Goal: Transaction & Acquisition: Subscribe to service/newsletter

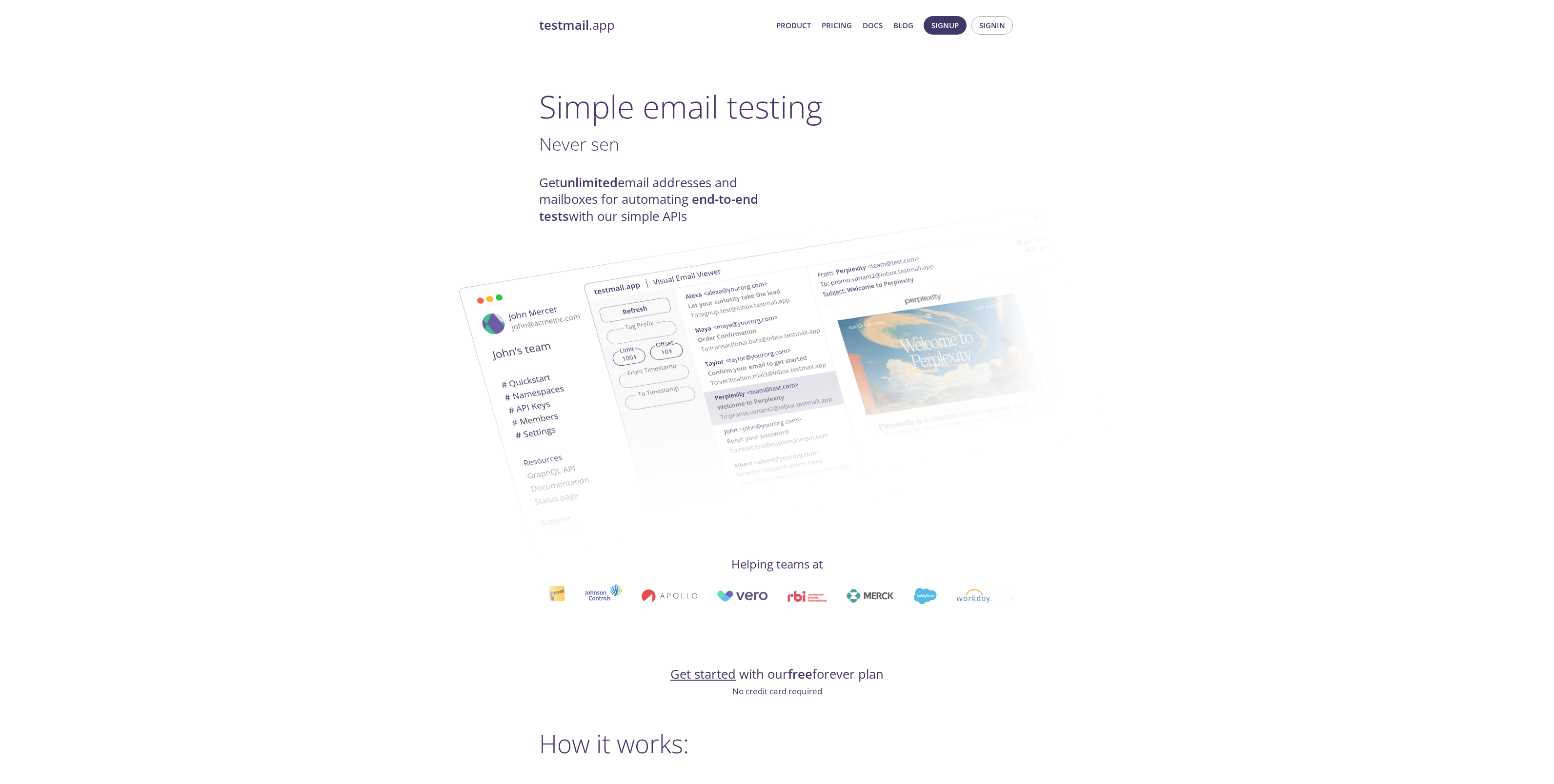
click at [847, 24] on link "Pricing" at bounding box center [837, 25] width 30 height 13
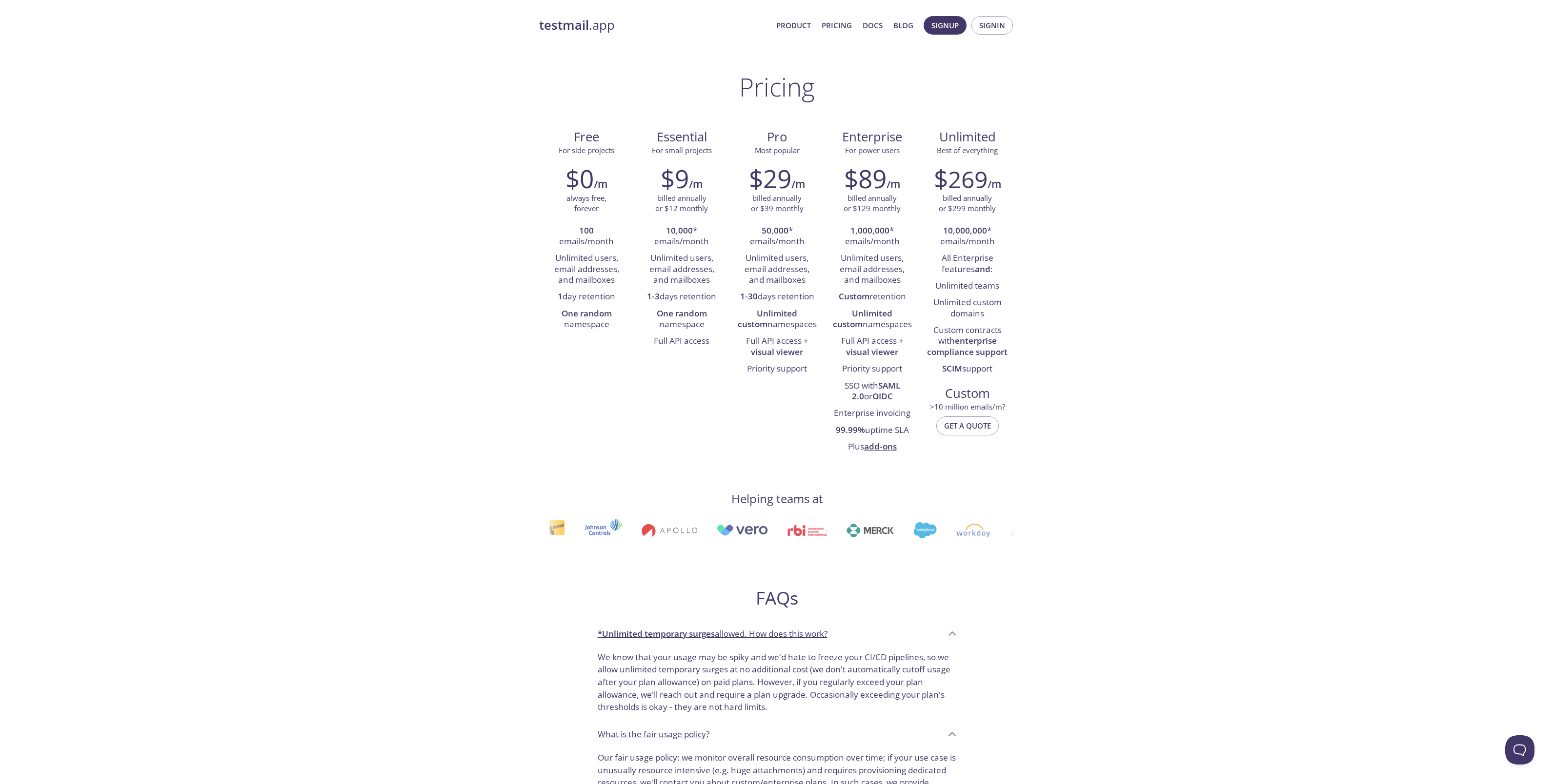
click at [1127, 121] on div "testmail .app Product Pricing Docs Blog Signup Signin Pricing Free For side pro…" at bounding box center [777, 639] width 1554 height 1259
click at [937, 24] on span "Signup" at bounding box center [945, 25] width 27 height 13
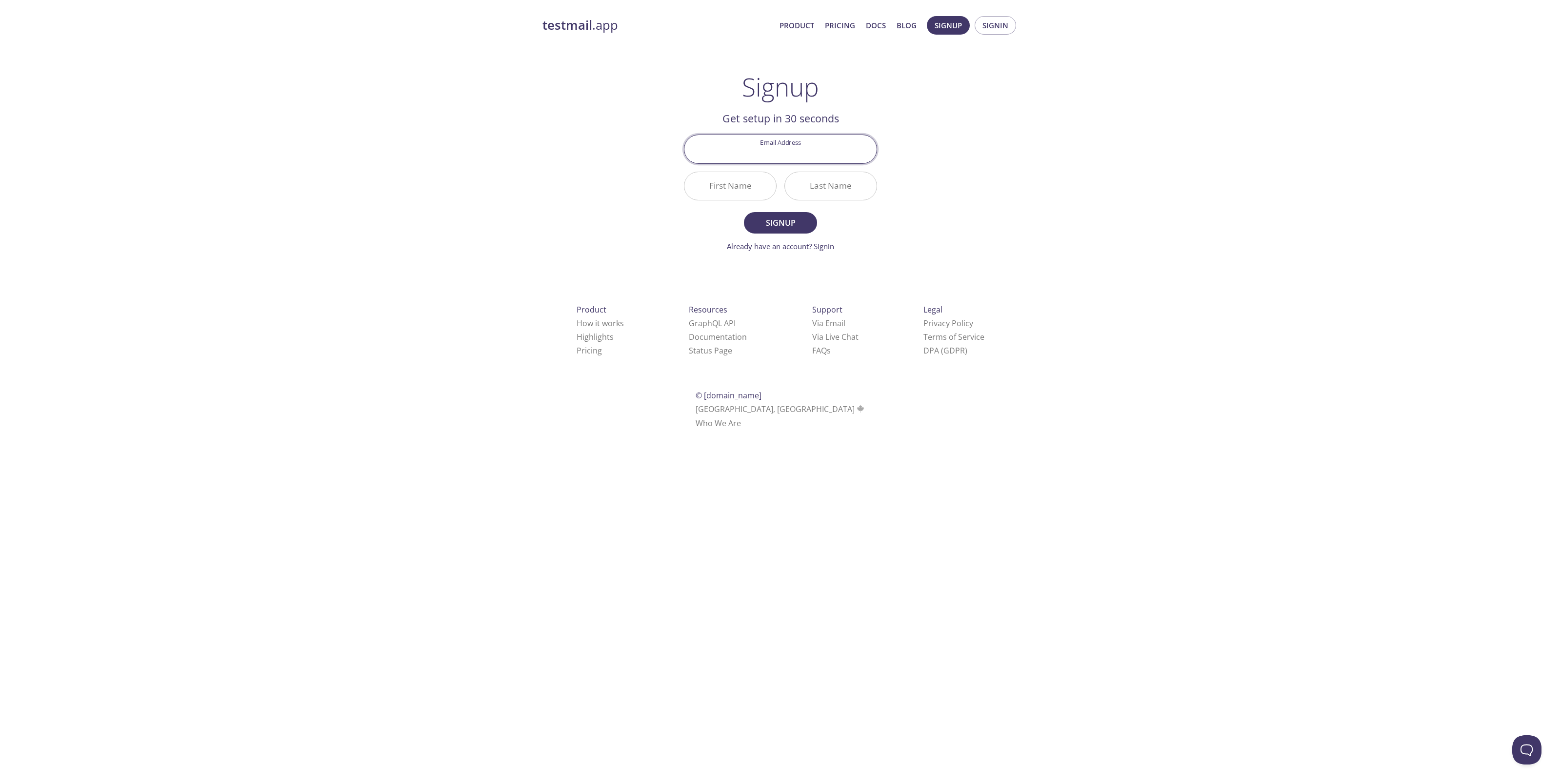
click at [759, 154] on input "Email Address" at bounding box center [780, 149] width 192 height 28
type input "admin@user.vn"
type input "Duc"
type input "Luong"
click at [778, 221] on span "Signup" at bounding box center [780, 223] width 52 height 14
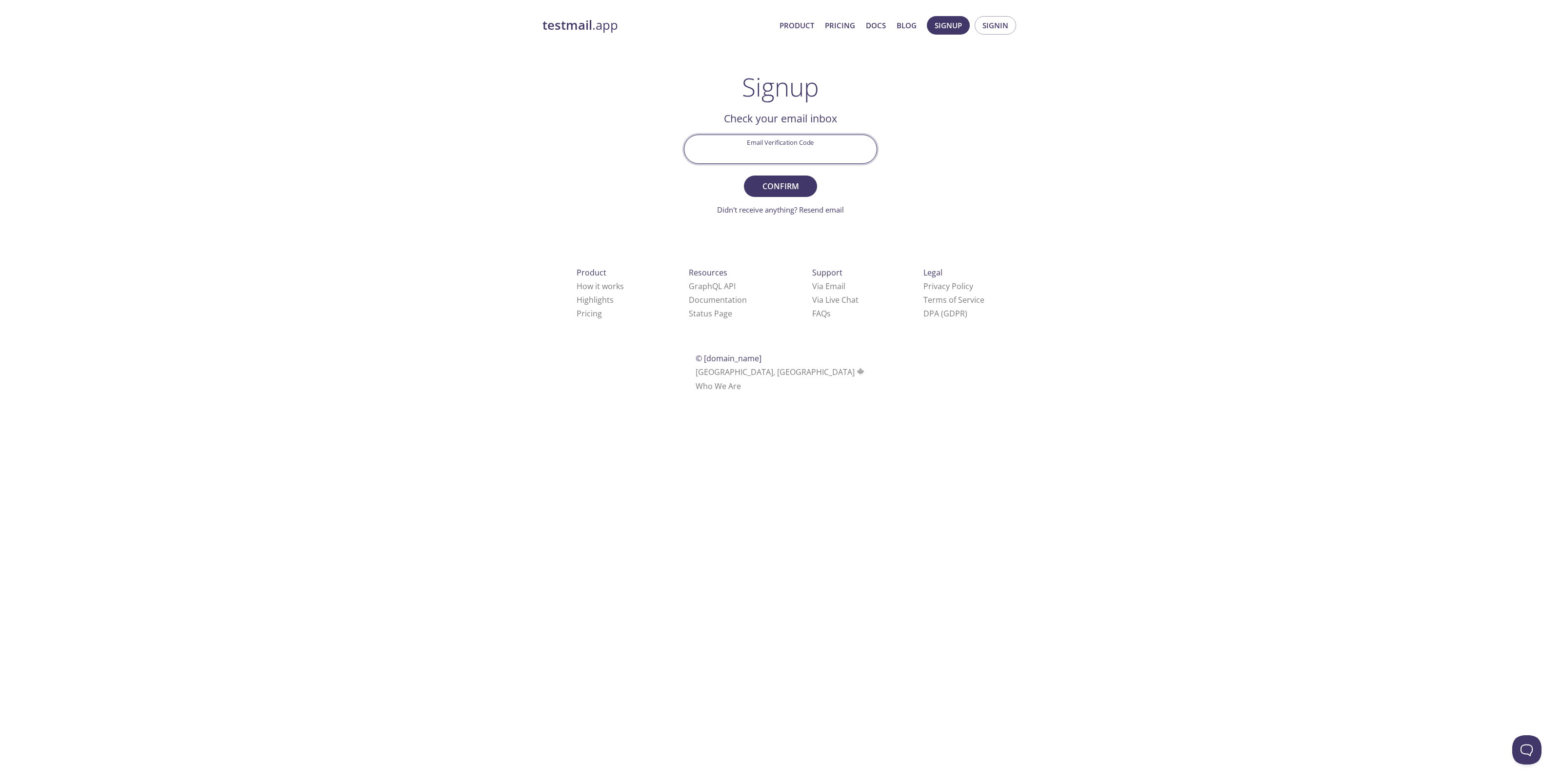
click at [784, 147] on input "Email Verification Code" at bounding box center [780, 149] width 192 height 28
paste input "QGSNMVL"
type input "QGSNMVL"
click at [895, 187] on div "testmail .app Product Pricing Docs Blog Signup Signin Signup Get setup in 30 se…" at bounding box center [780, 215] width 499 height 411
click at [767, 187] on span "Confirm" at bounding box center [780, 186] width 52 height 14
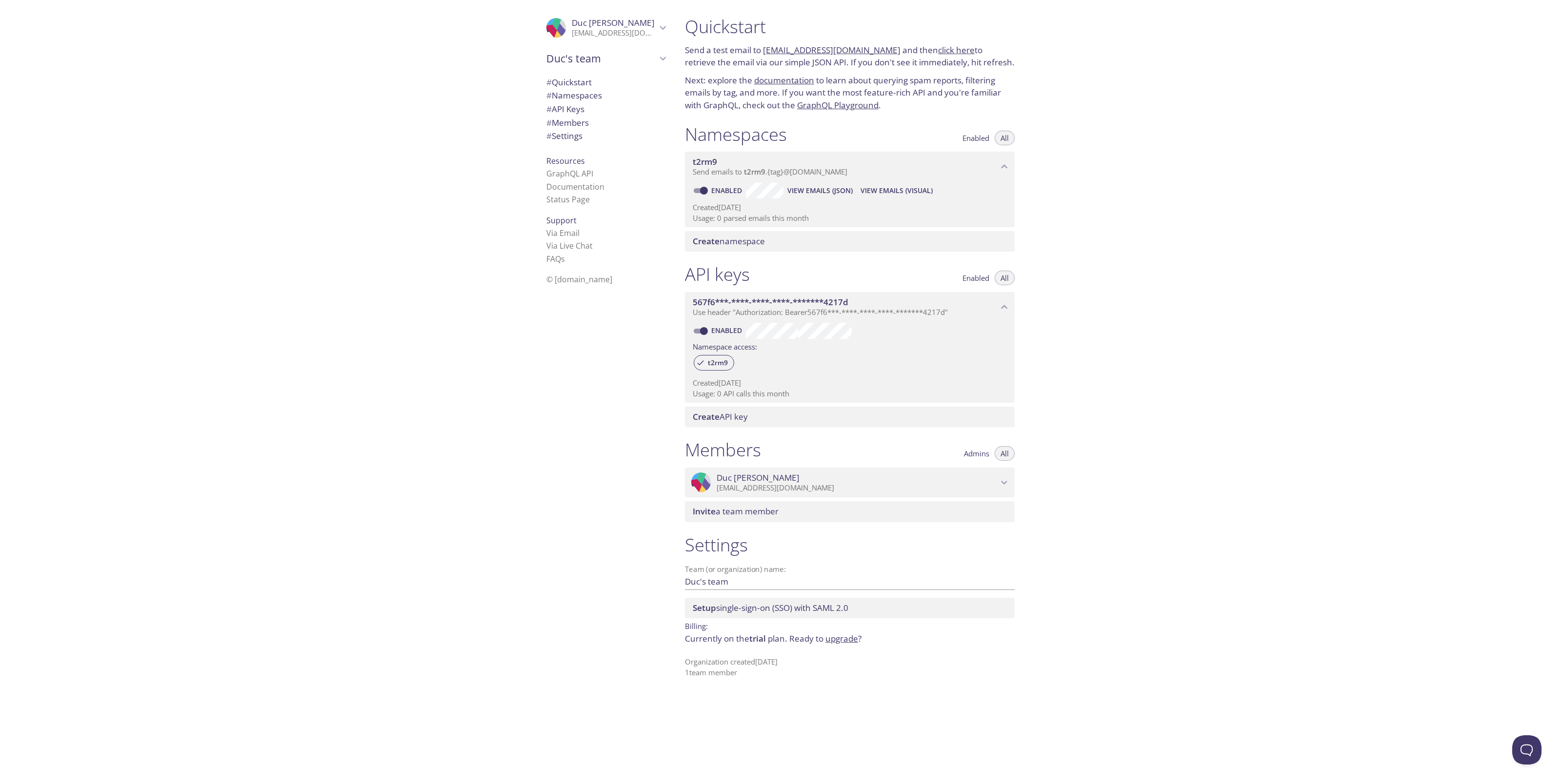
click at [1198, 216] on div "Quickstart Send a test email to t2rm9.test@inbox.testmail.app and then click he…" at bounding box center [1119, 392] width 884 height 784
click at [1160, 151] on div "Quickstart Send a test email to t2rm9.test@inbox.testmail.app and then click he…" at bounding box center [1119, 392] width 884 height 784
click at [1167, 150] on div "Quickstart Send a test email to t2rm9.test@inbox.testmail.app and then click he…" at bounding box center [1119, 392] width 884 height 784
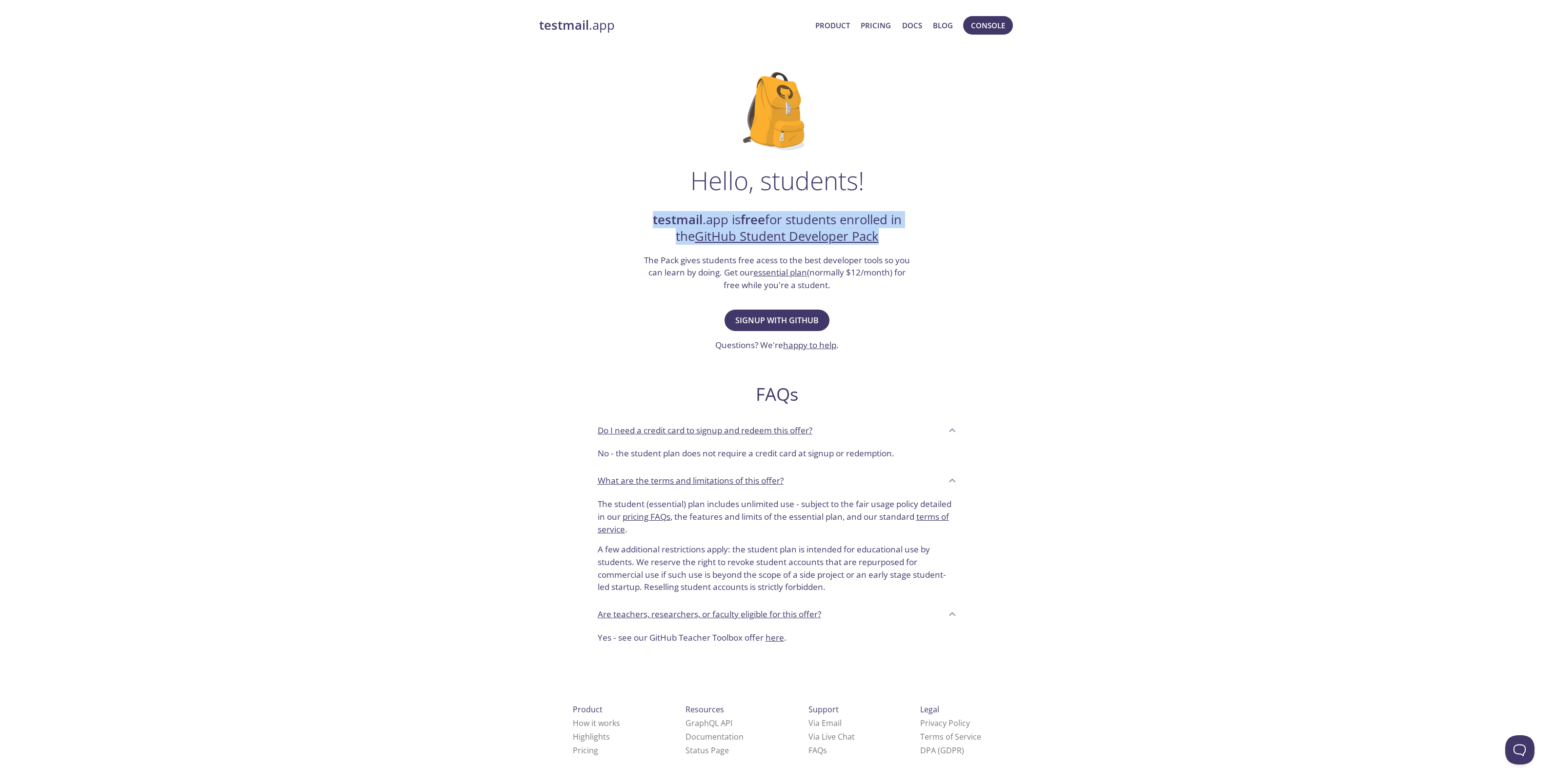
drag, startPoint x: 612, startPoint y: 184, endPoint x: 1013, endPoint y: 234, distance: 404.1
click at [1013, 234] on div "Hello, students! testmail .app is free for students enrolled in the GitHub Stud…" at bounding box center [778, 354] width 476 height 596
click at [1076, 234] on div "testmail .app Product Pricing Docs Blog Console Hello, students! testmail .app …" at bounding box center [777, 433] width 1554 height 848
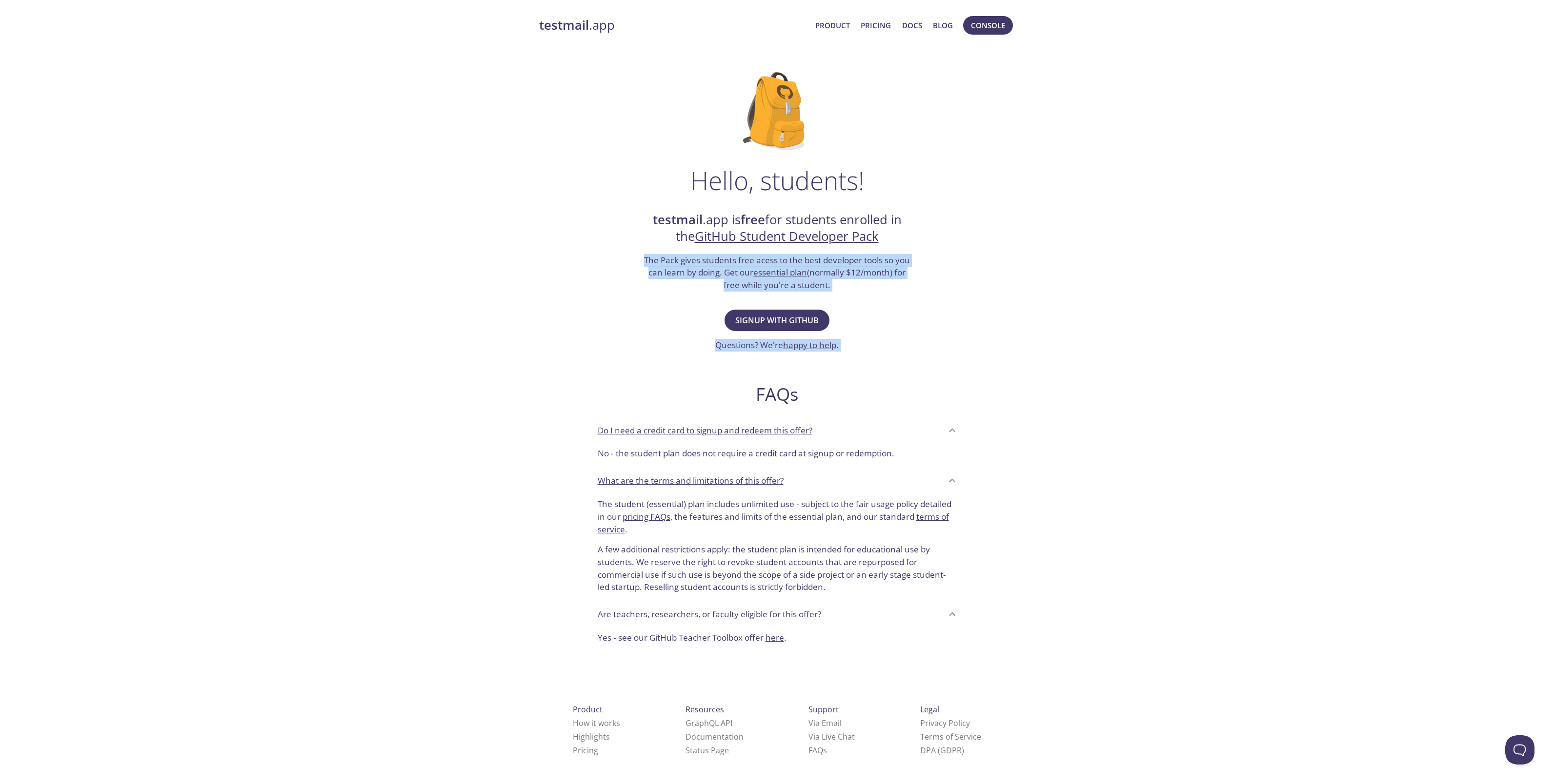
drag, startPoint x: 627, startPoint y: 250, endPoint x: 1010, endPoint y: 278, distance: 384.0
click at [1004, 290] on div "Hello, students! testmail .app is free for students enrolled in the GitHub Stud…" at bounding box center [778, 354] width 476 height 596
click at [1022, 247] on div "testmail .app Product Pricing Docs Blog Console Hello, students! testmail .app …" at bounding box center [777, 433] width 499 height 848
drag, startPoint x: 848, startPoint y: 269, endPoint x: 940, endPoint y: 272, distance: 92.0
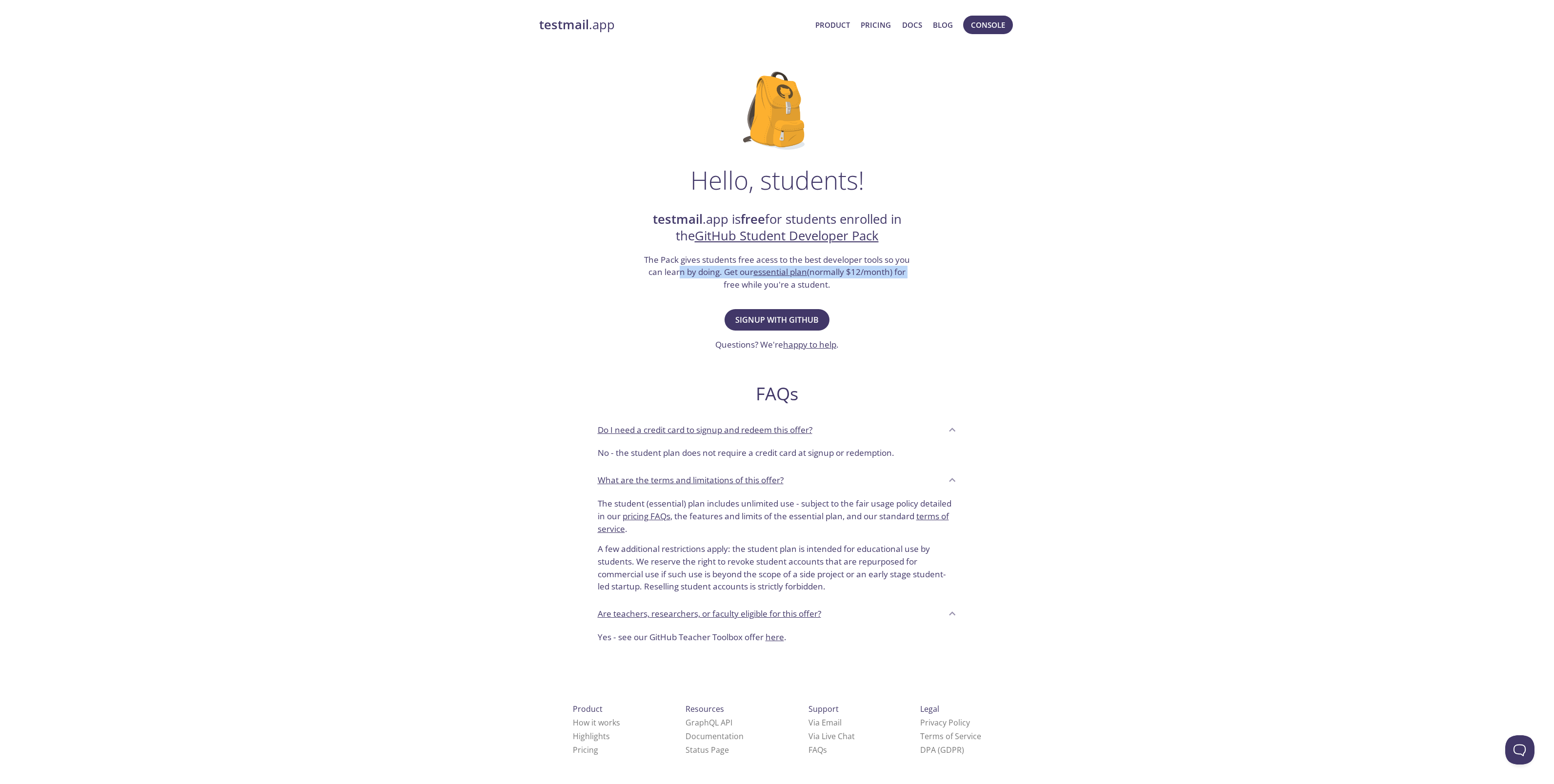
click at [939, 272] on div "Hello, students! testmail .app is free for students enrolled in the GitHub Stud…" at bounding box center [778, 354] width 476 height 596
click at [984, 270] on div "Hello, students! testmail .app is free for students enrolled in the GitHub Stud…" at bounding box center [778, 354] width 476 height 596
click at [1204, 149] on div "testmail .app Product Pricing Docs Blog Console Hello, students! testmail .app …" at bounding box center [777, 433] width 1554 height 848
click at [764, 314] on span "Signup with GitHub" at bounding box center [777, 320] width 84 height 14
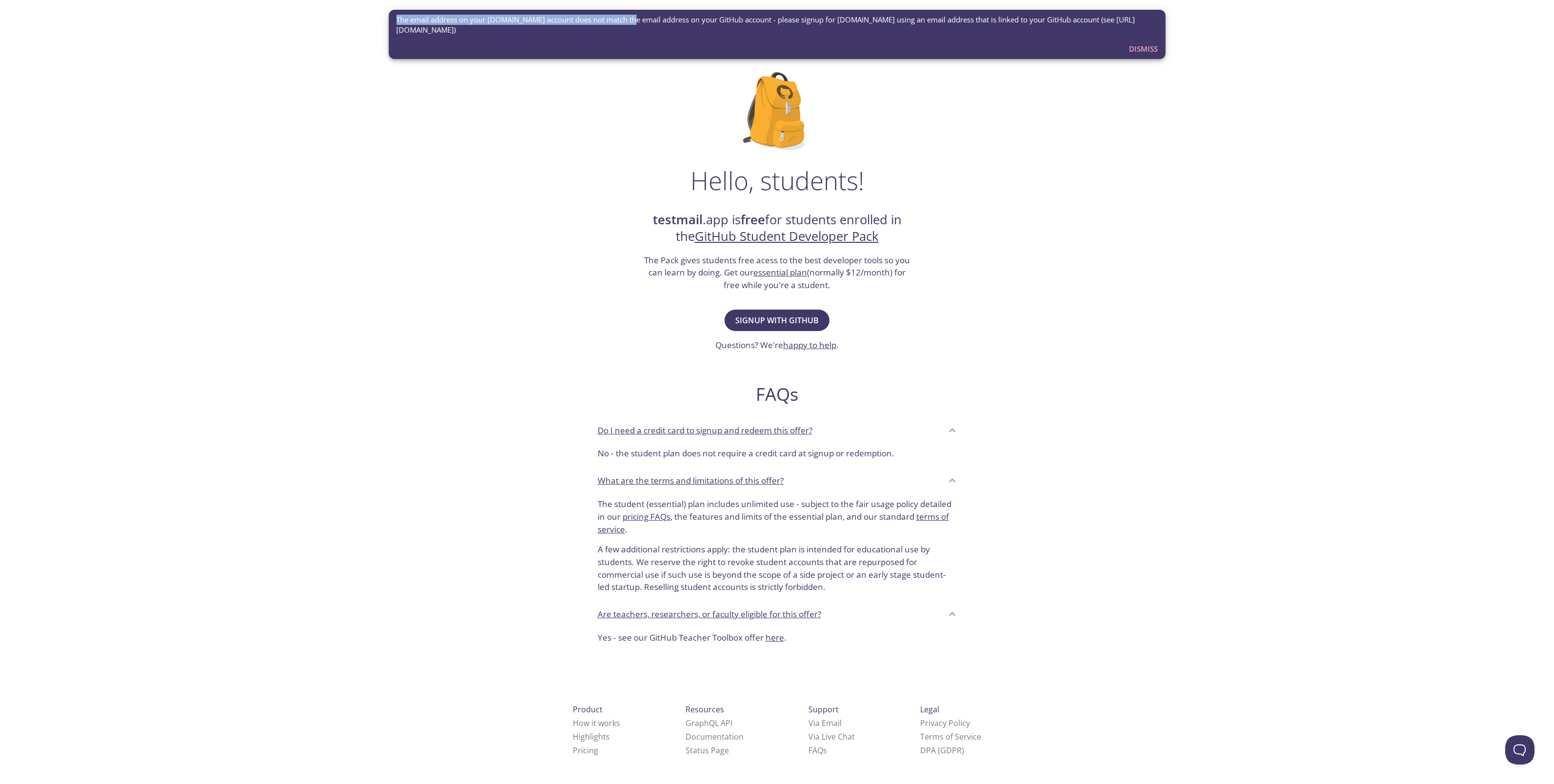
drag, startPoint x: 476, startPoint y: 21, endPoint x: 626, endPoint y: 19, distance: 150.0
click at [626, 19] on div "The email address on your [DOMAIN_NAME] account does not match the email addres…" at bounding box center [777, 34] width 777 height 49
click at [598, 16] on span "The email address on your [DOMAIN_NAME] account does not match the email addres…" at bounding box center [777, 25] width 762 height 21
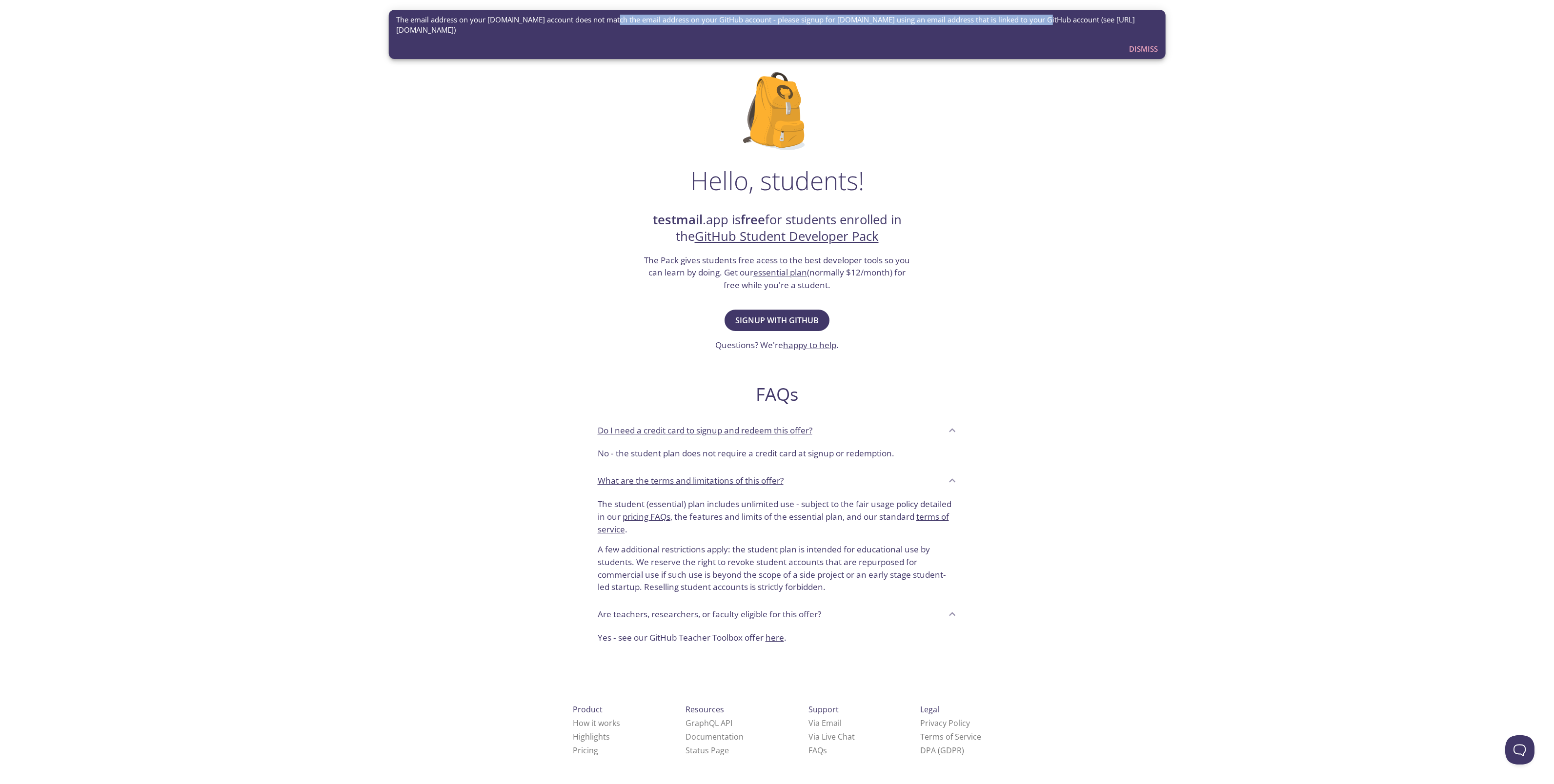
drag, startPoint x: 652, startPoint y: 21, endPoint x: 1037, endPoint y: 23, distance: 385.0
click at [1037, 23] on span "The email address on your [DOMAIN_NAME] account does not match the email addres…" at bounding box center [777, 25] width 762 height 21
click at [1070, 114] on div "testmail .app Product Pricing Docs Blog Console Hello, students! testmail .app …" at bounding box center [777, 433] width 1554 height 848
click at [1142, 47] on span "Dismiss" at bounding box center [1143, 48] width 28 height 13
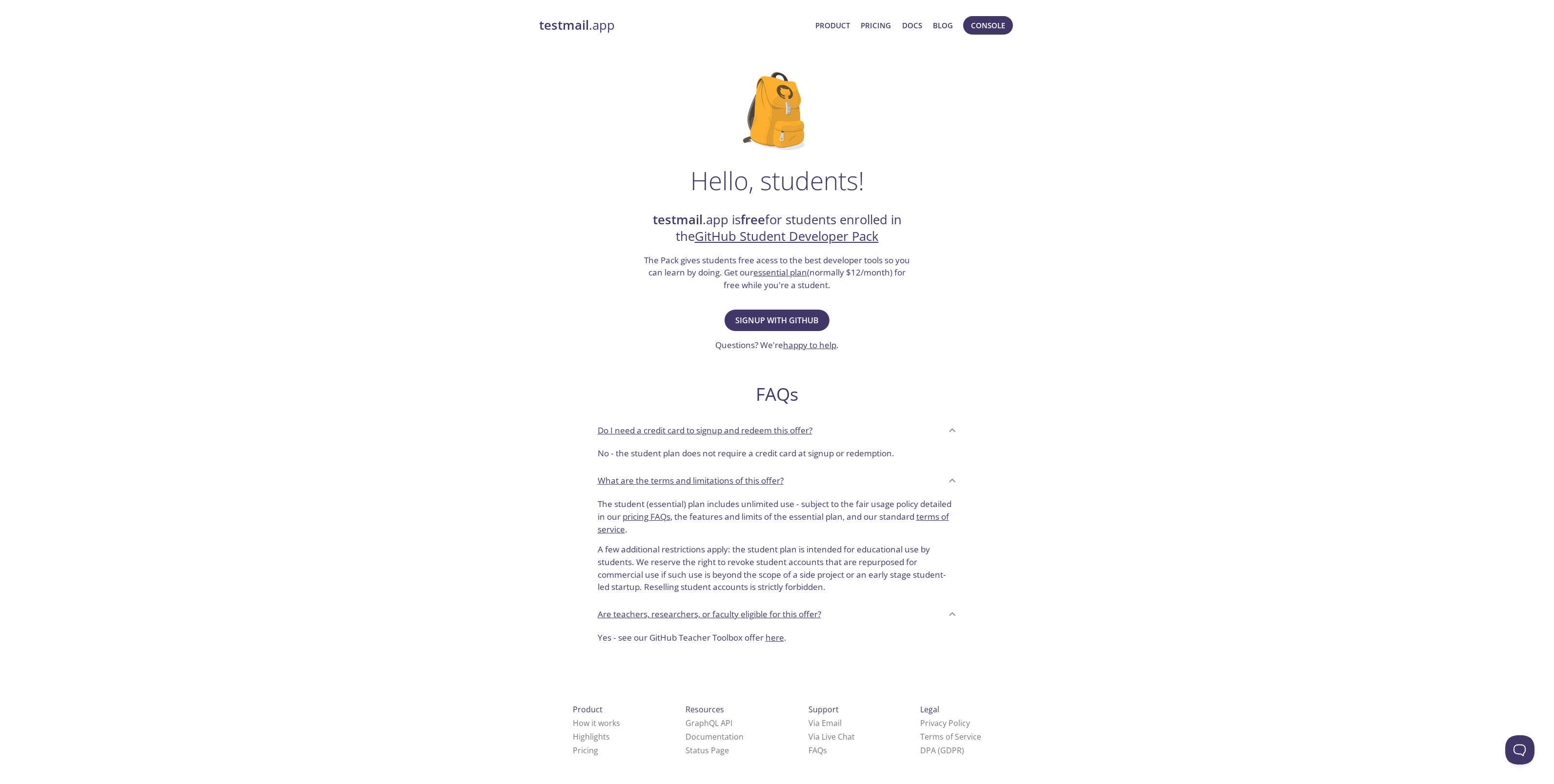
scroll to position [1, 0]
drag, startPoint x: 910, startPoint y: 274, endPoint x: 641, endPoint y: 264, distance: 269.2
click at [641, 264] on div "Hello, students! testmail .app is free for students enrolled in the GitHub Stud…" at bounding box center [778, 354] width 476 height 596
drag, startPoint x: 1072, startPoint y: 150, endPoint x: 1024, endPoint y: 121, distance: 56.1
click at [1072, 150] on div "testmail .app Product Pricing Docs Blog Console Hello, students! testmail .app …" at bounding box center [777, 433] width 1554 height 848
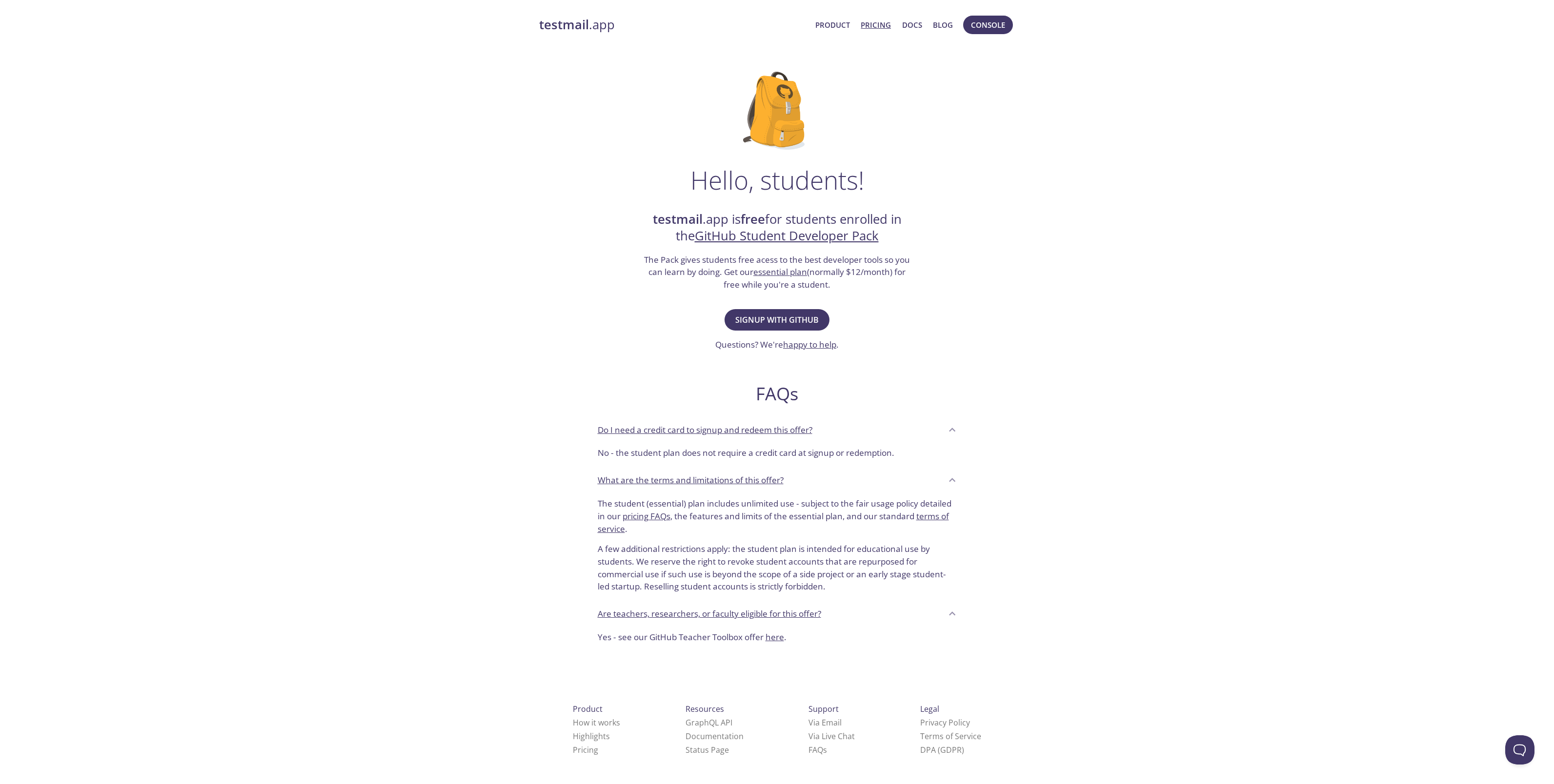
click at [881, 24] on link "Pricing" at bounding box center [876, 25] width 30 height 13
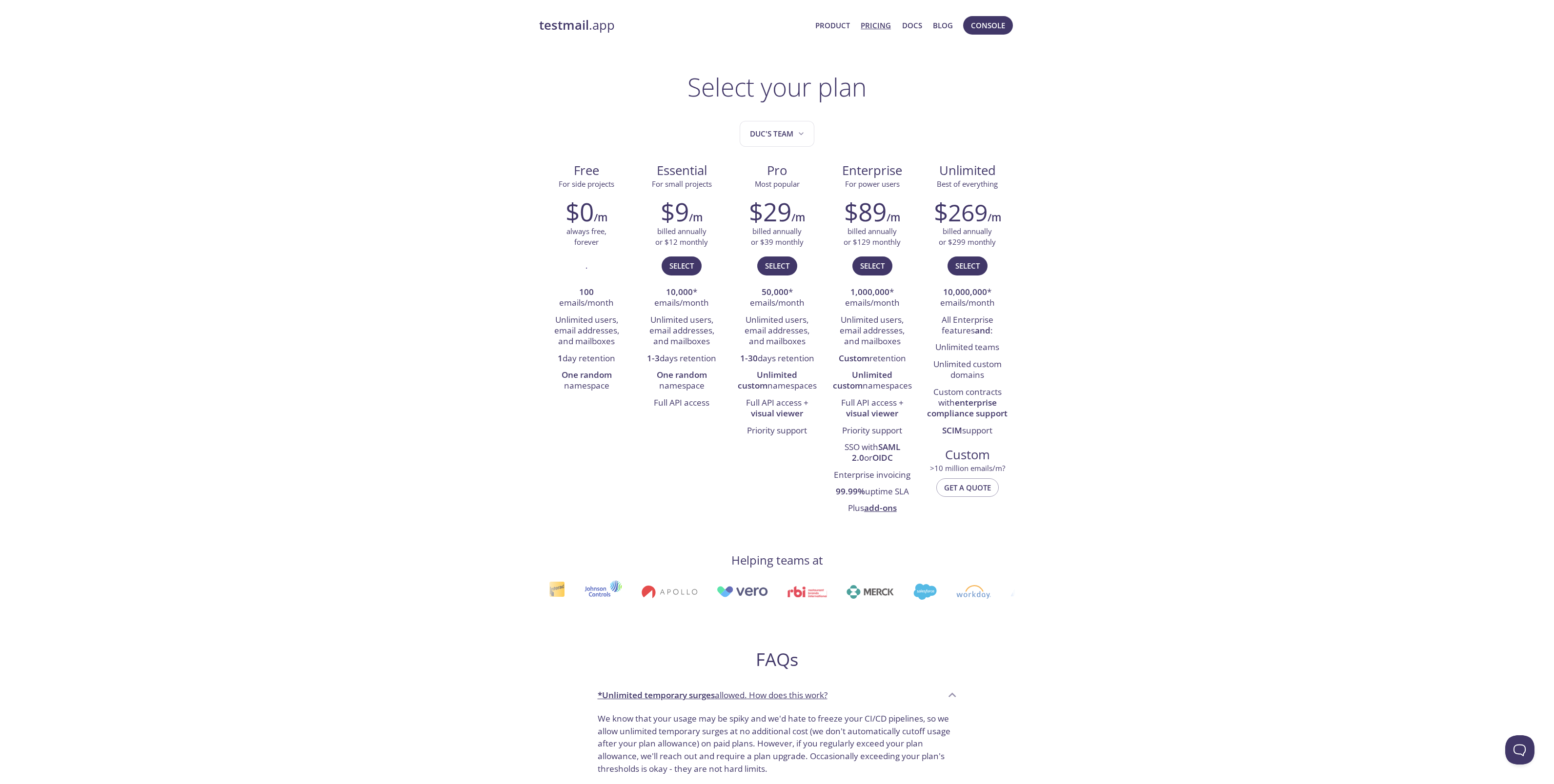
click at [1182, 238] on div "testmail .app Product Pricing Docs Blog Console Select your plan Duc's team Fre…" at bounding box center [777, 662] width 1554 height 1306
click at [793, 133] on span "Duc's team" at bounding box center [778, 134] width 56 height 13
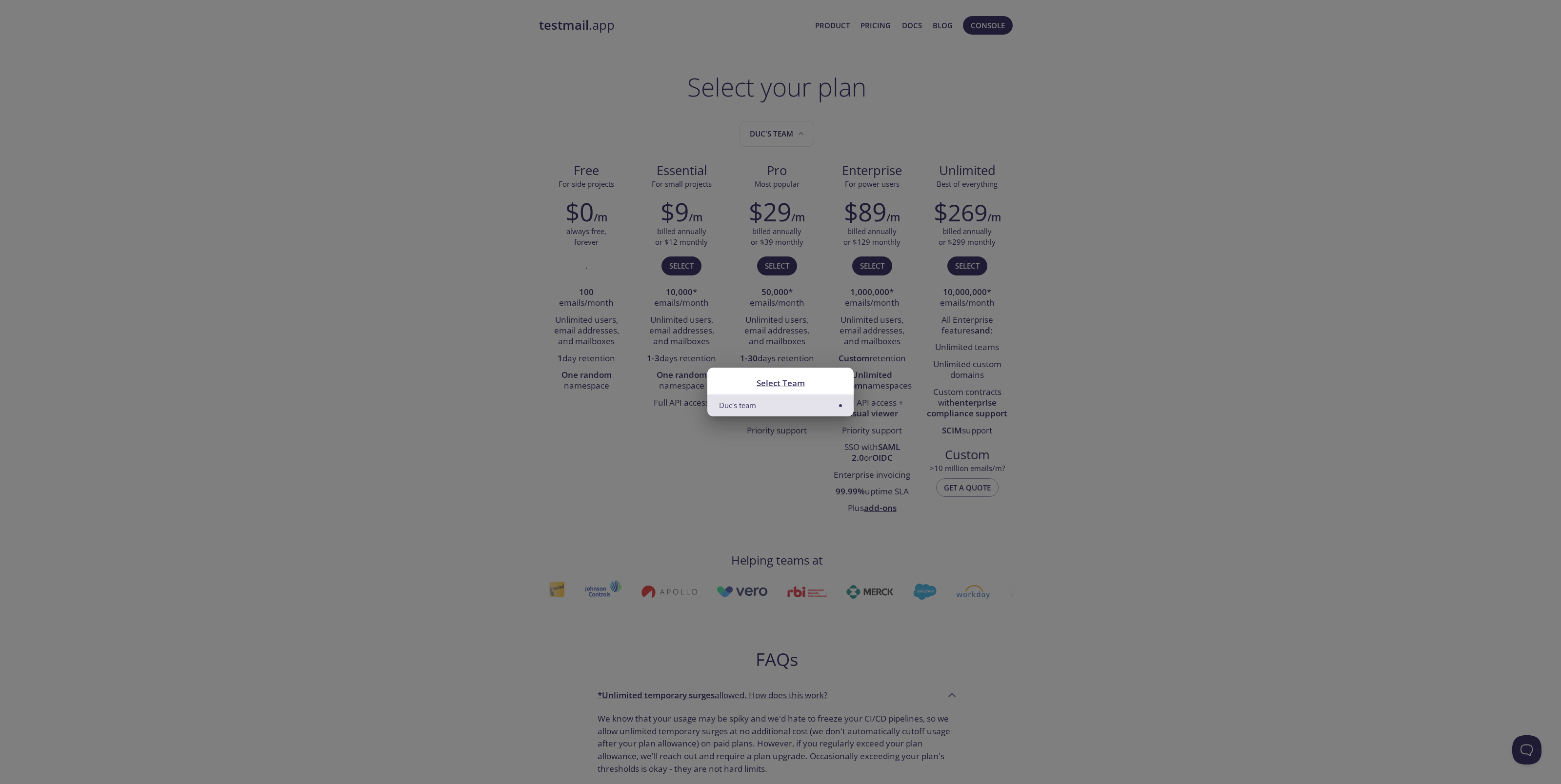
click at [1223, 162] on div "Select Team Duc's team" at bounding box center [780, 392] width 1561 height 784
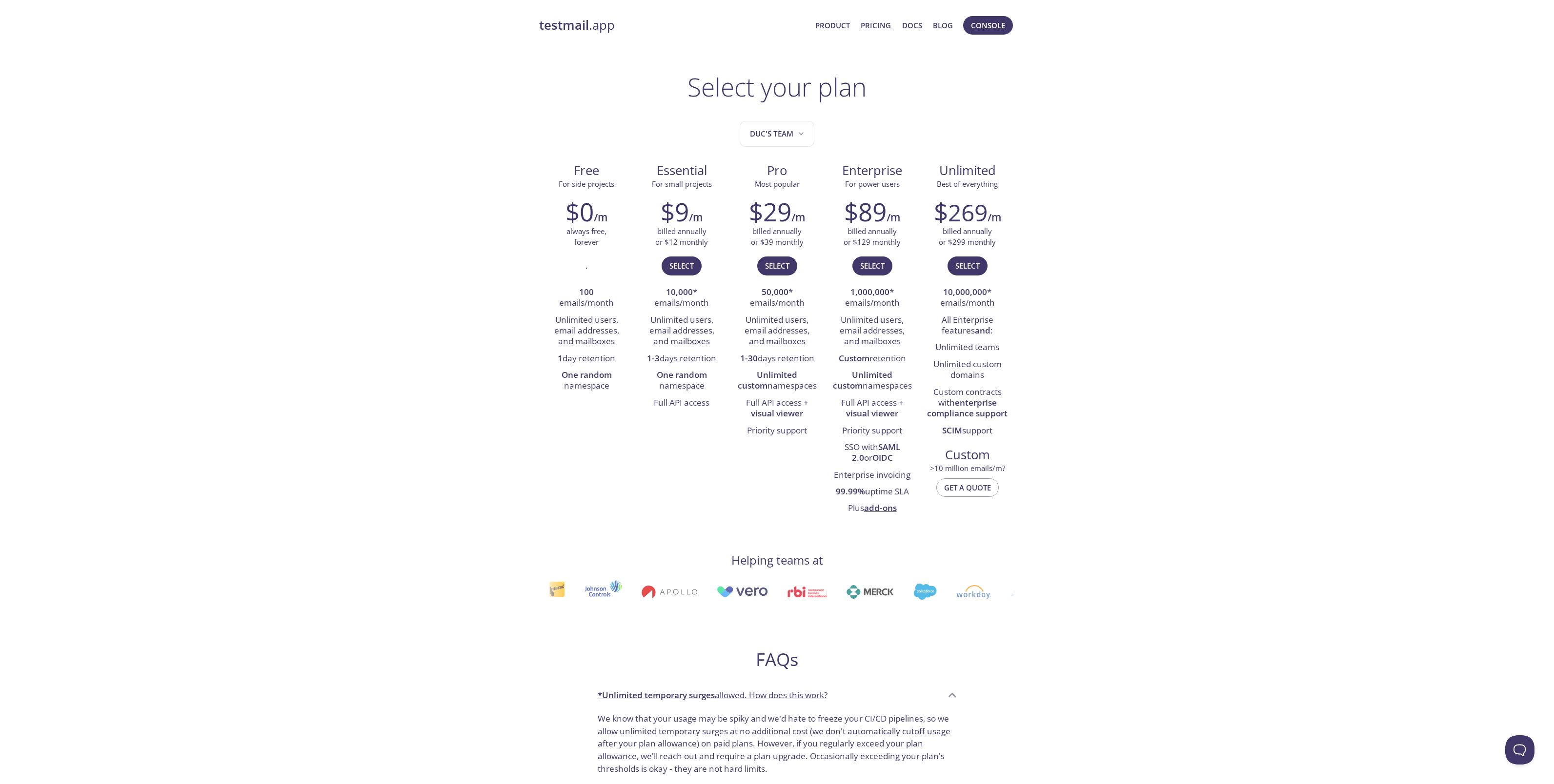
click at [1201, 145] on div "testmail .app Product Pricing Docs Blog Console Select your plan Duc's team Fre…" at bounding box center [777, 662] width 1554 height 1306
drag, startPoint x: 649, startPoint y: 359, endPoint x: 669, endPoint y: 414, distance: 58.5
click at [669, 414] on div "$9 /m billed annually or $12 monthly Select 10,000 * emails/month Unlimited use…" at bounding box center [681, 304] width 95 height 227
click at [599, 451] on div "Free For side projects $0 /m always free, forever . 100 emails/month Unlimited …" at bounding box center [778, 339] width 476 height 369
